Goal: Information Seeking & Learning: Learn about a topic

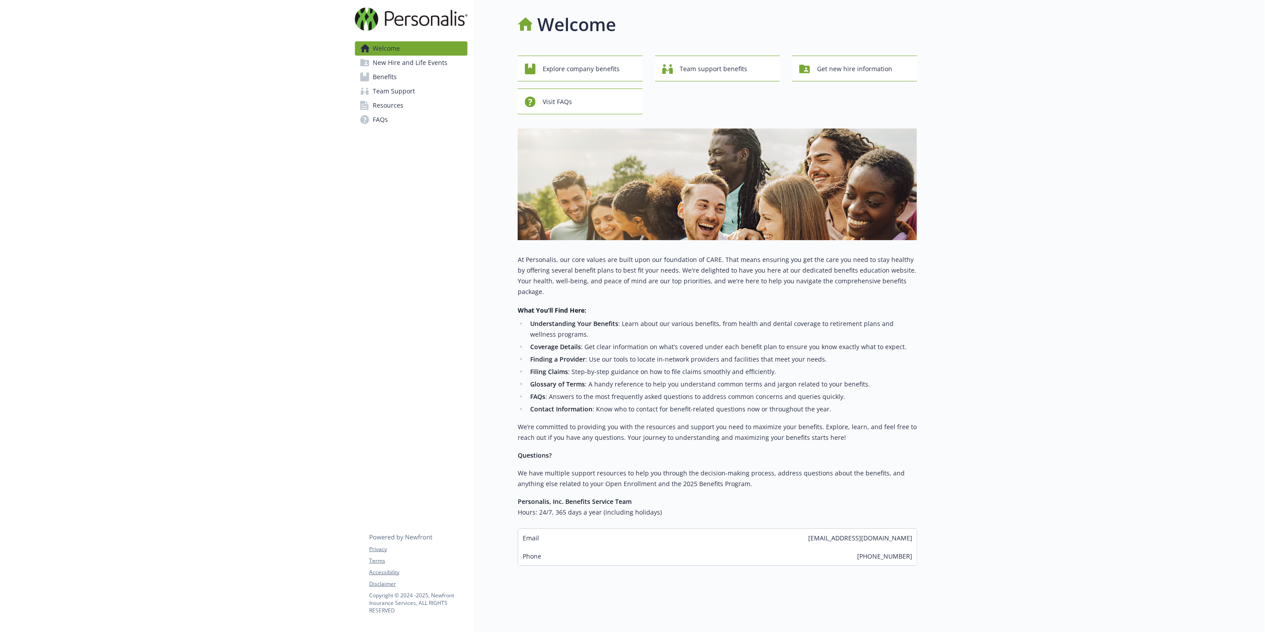
click at [397, 79] on link "Benefits" at bounding box center [411, 77] width 113 height 14
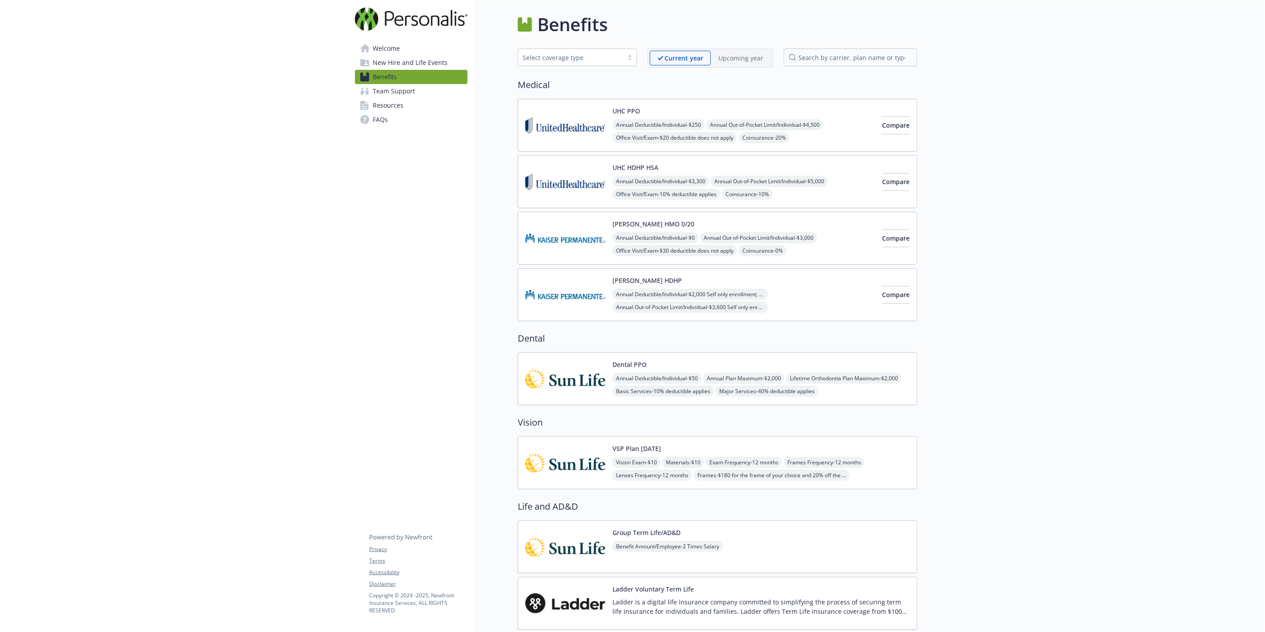
click at [562, 379] on img at bounding box center [565, 379] width 80 height 38
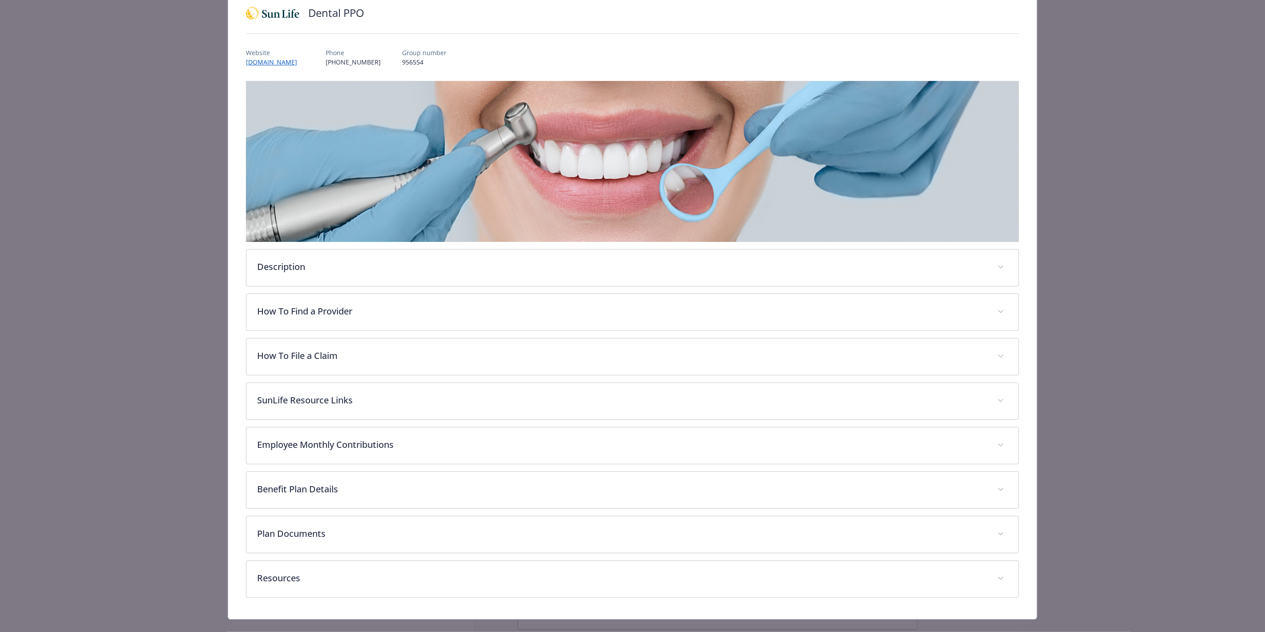
scroll to position [85, 0]
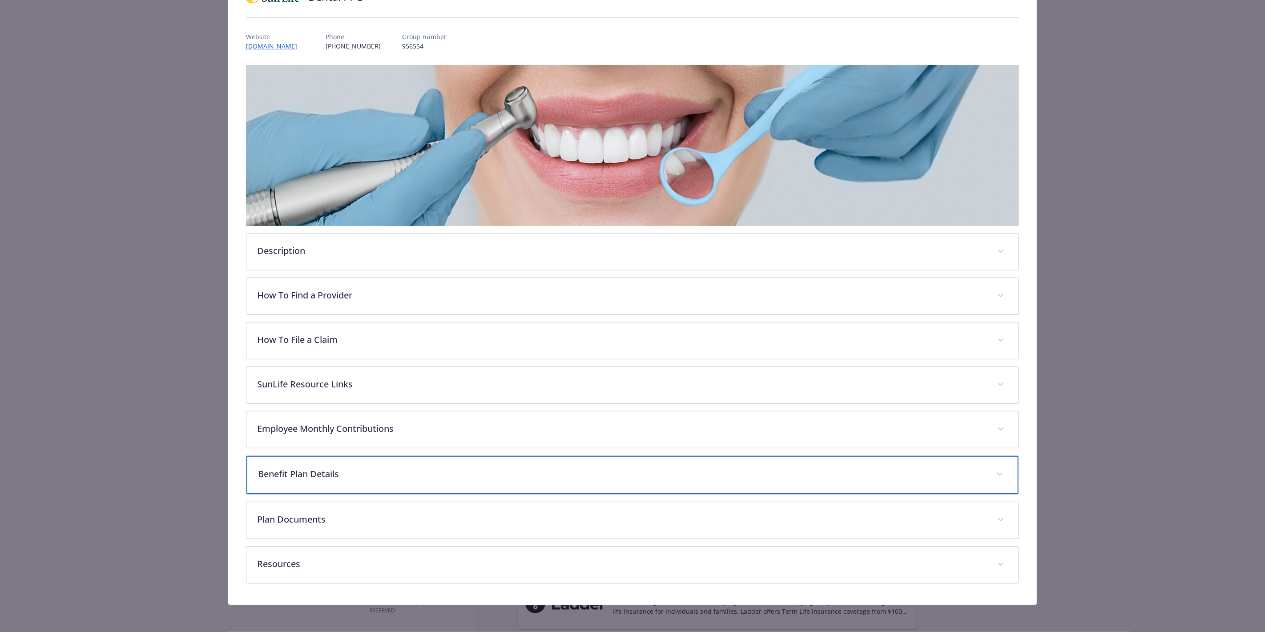
click at [292, 474] on p "Benefit Plan Details" at bounding box center [622, 473] width 728 height 13
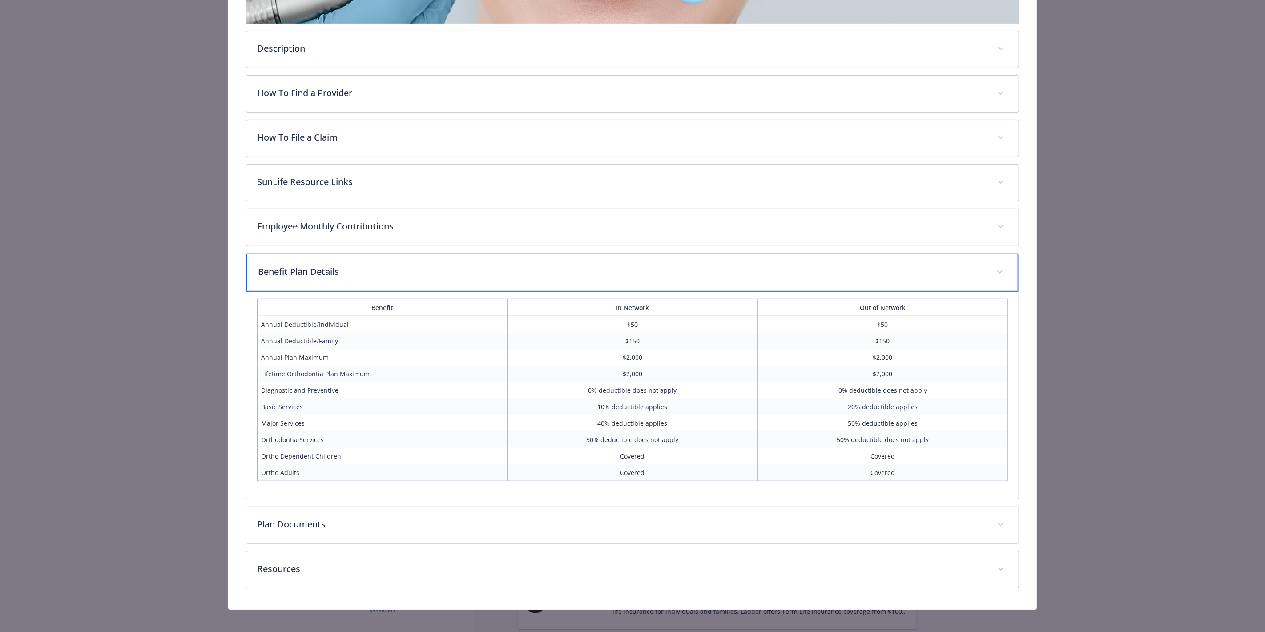
scroll to position [293, 0]
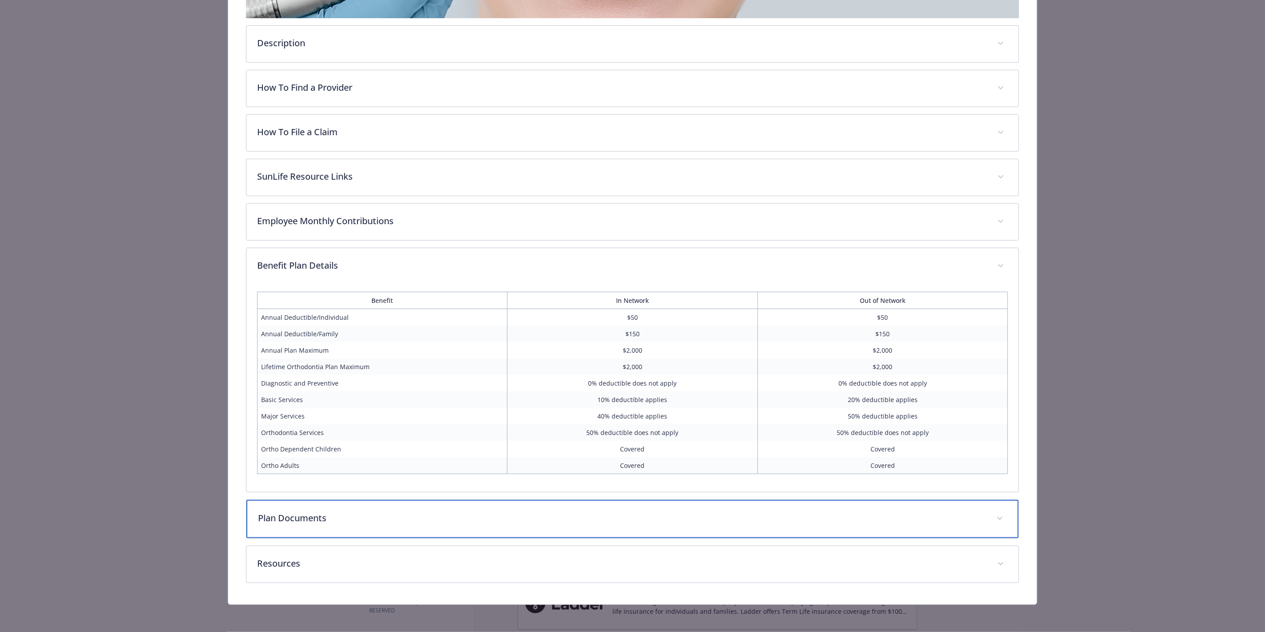
click at [273, 514] on p "Plan Documents" at bounding box center [622, 518] width 728 height 13
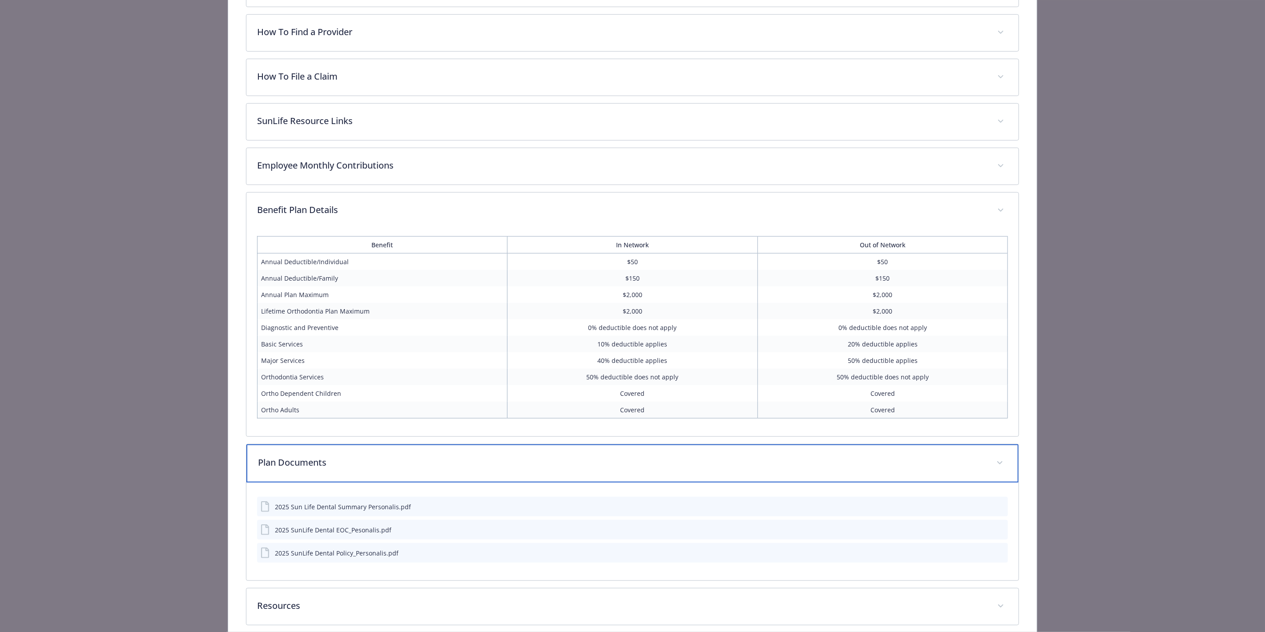
scroll to position [391, 0]
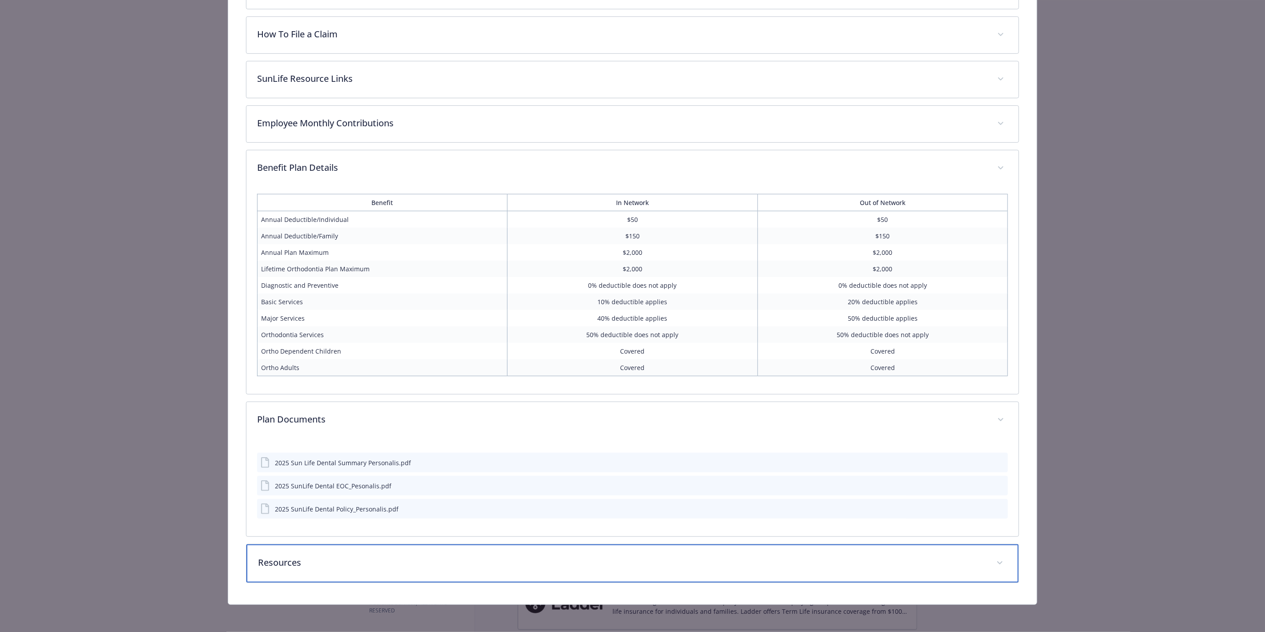
click at [259, 563] on p "Resources" at bounding box center [622, 562] width 728 height 13
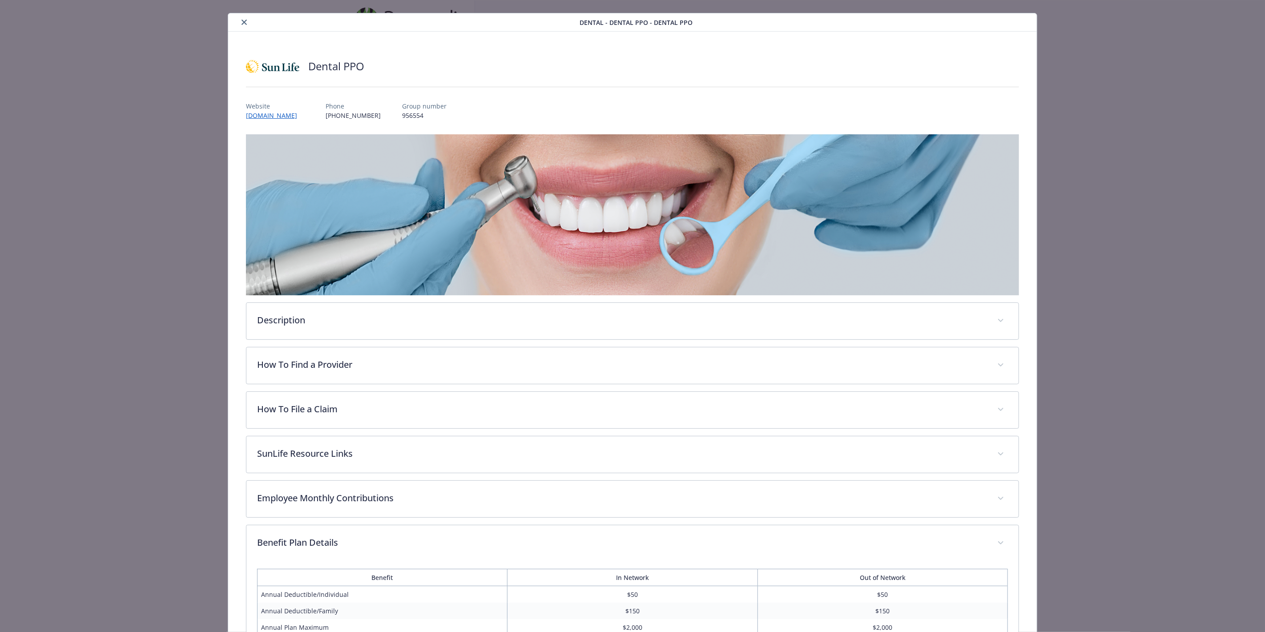
scroll to position [0, 0]
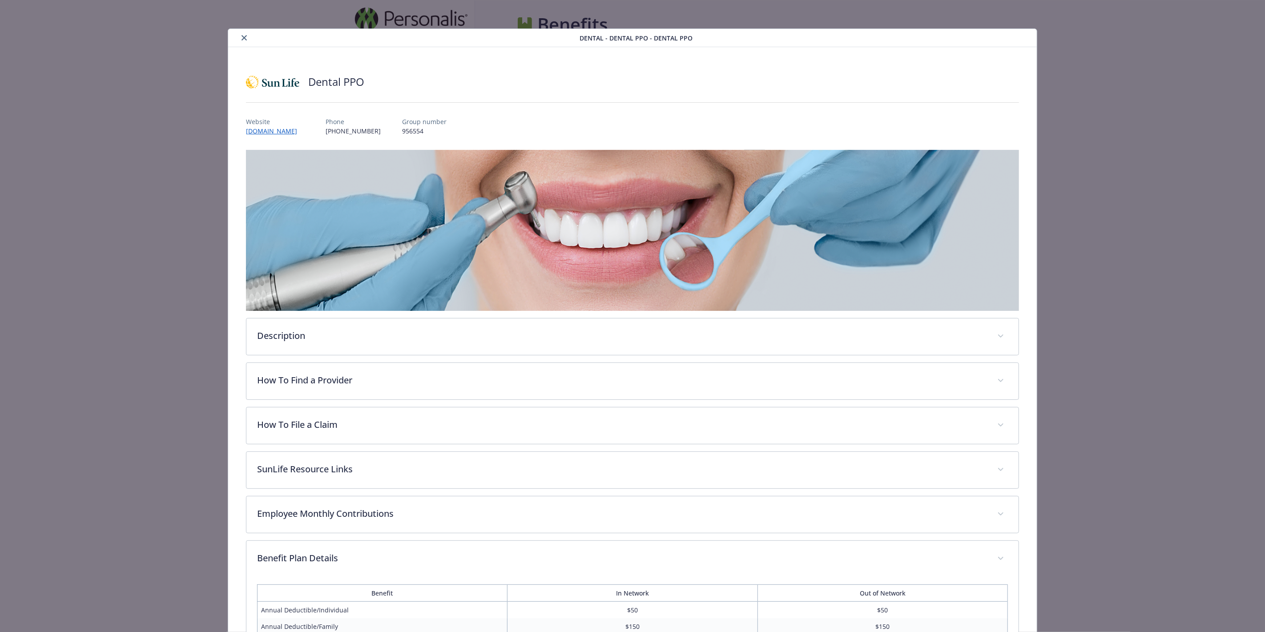
click at [239, 39] on button "close" at bounding box center [244, 37] width 11 height 11
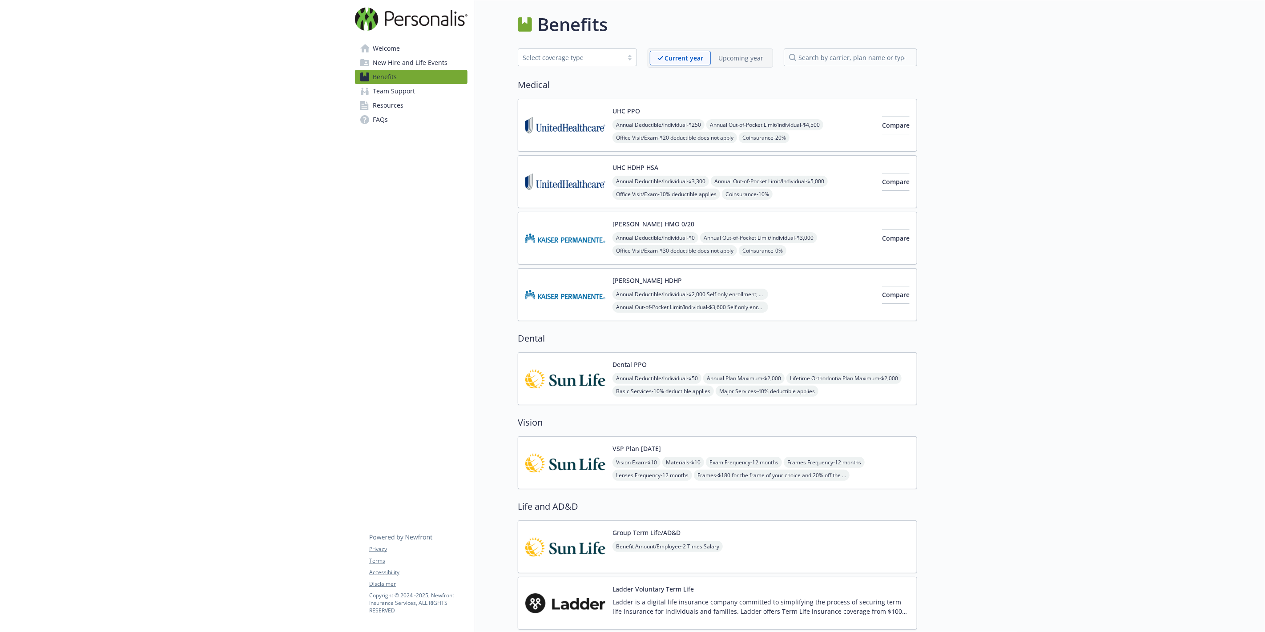
click at [567, 132] on img at bounding box center [565, 125] width 80 height 38
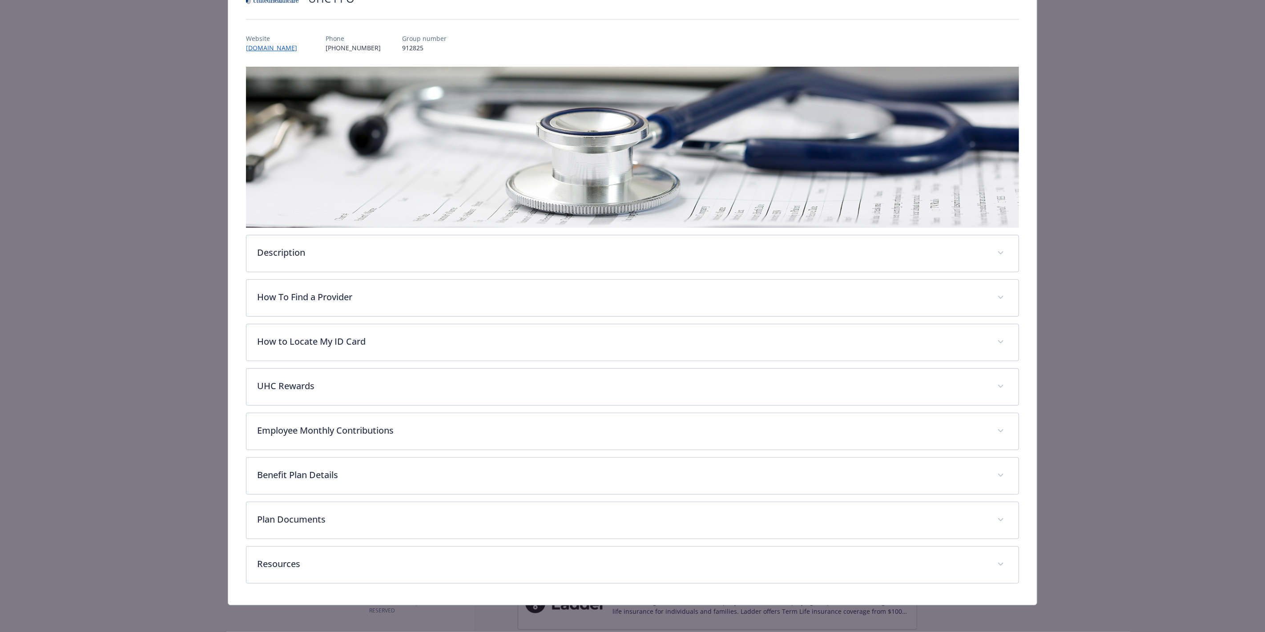
scroll to position [85, 0]
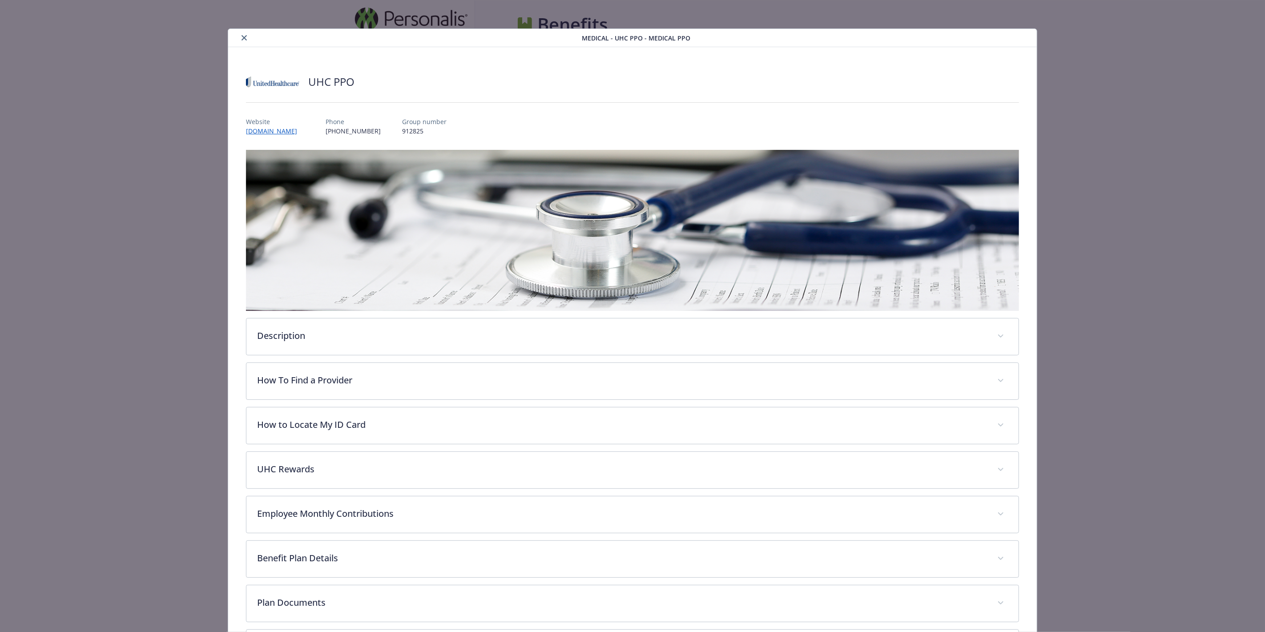
scroll to position [27, 0]
